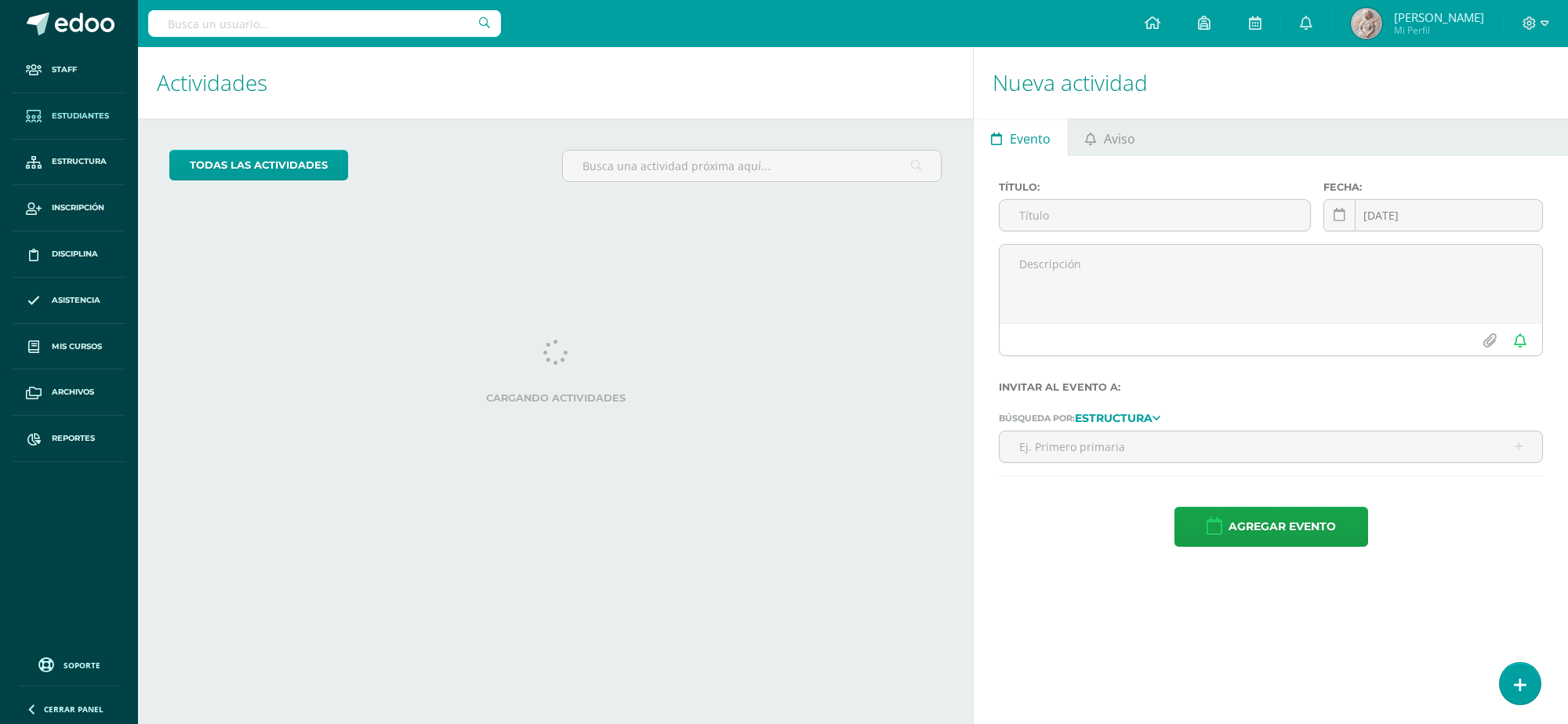
click at [102, 111] on span "Estudiantes" at bounding box center [80, 116] width 57 height 13
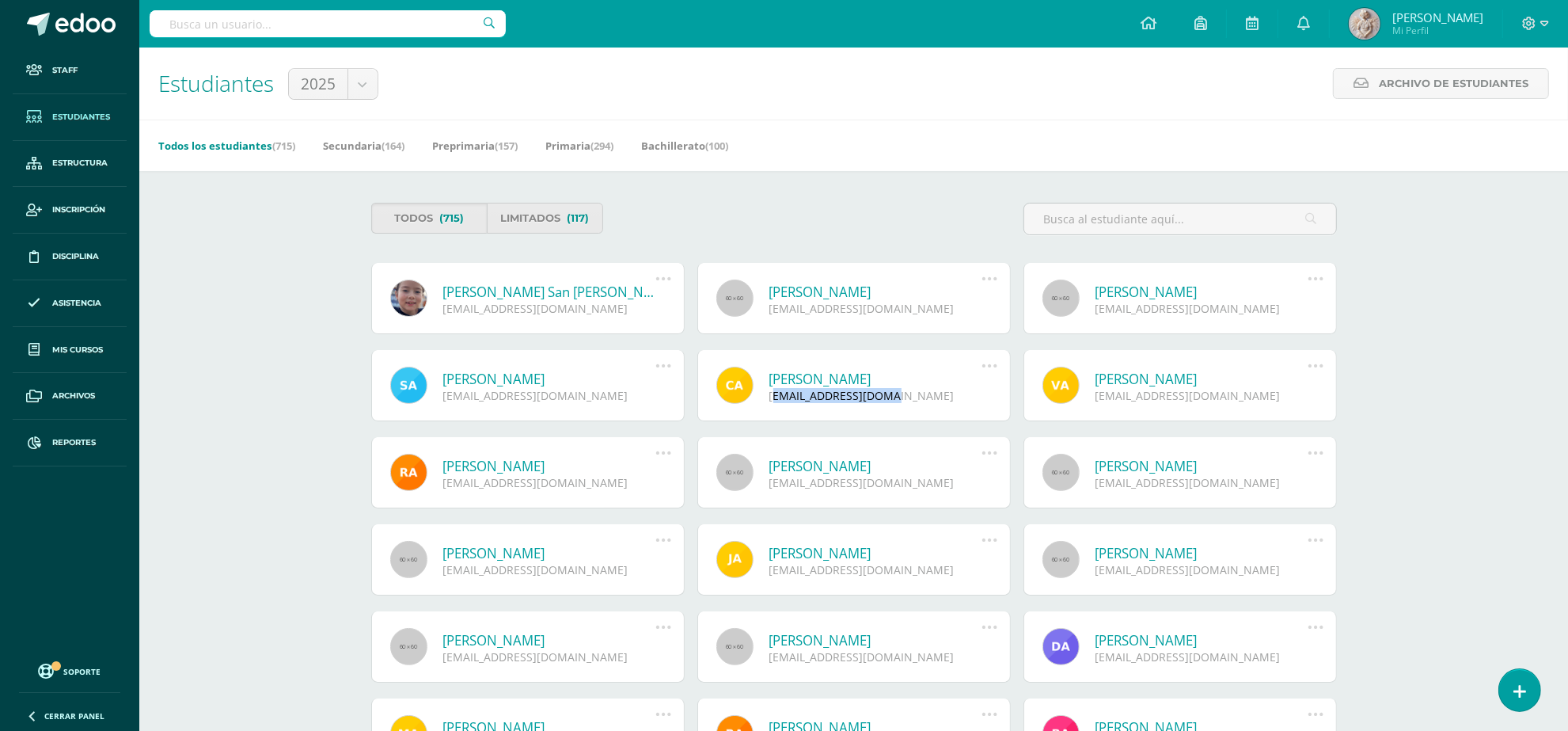
drag, startPoint x: 773, startPoint y: 397, endPoint x: 884, endPoint y: 406, distance: 111.4
click at [884, 406] on div "Camila Aguilar Estacuy a1101@bilinguesanjuan.edu.gt Deshabilitar usuario Reenvi…" at bounding box center [854, 385] width 314 height 71
click at [919, 204] on div "Todos (715) Limitados (117)" at bounding box center [853, 225] width 978 height 45
click at [375, 20] on input "text" at bounding box center [327, 23] width 356 height 27
